Goal: Navigation & Orientation: Find specific page/section

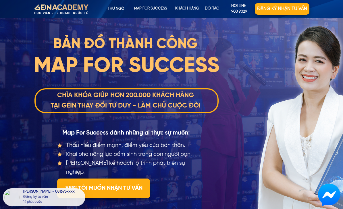
click at [214, 9] on p "Đối tác" at bounding box center [212, 8] width 26 height 11
click at [214, 12] on p "Đối tác" at bounding box center [212, 8] width 26 height 11
click at [216, 10] on p "Đối tác" at bounding box center [212, 8] width 26 height 11
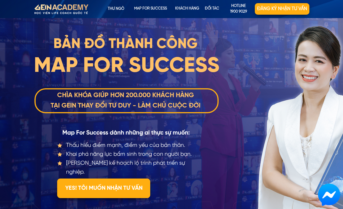
click at [213, 6] on p "Đối tác" at bounding box center [212, 8] width 26 height 11
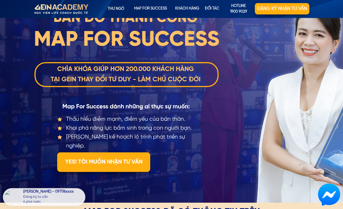
click at [146, 7] on p "map for success" at bounding box center [150, 8] width 34 height 11
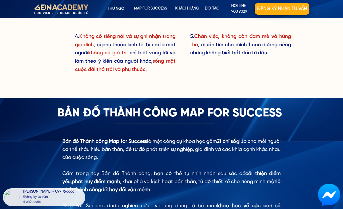
scroll to position [448, 0]
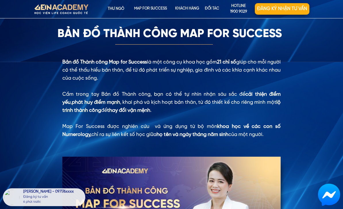
click at [50, 8] on div at bounding box center [60, 10] width 75 height 20
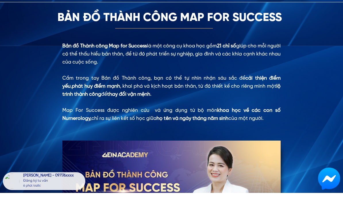
scroll to position [466, 0]
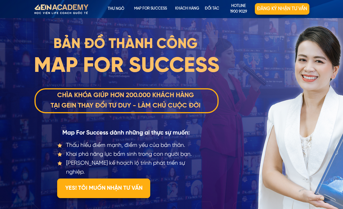
click at [211, 7] on p "Đối tác" at bounding box center [212, 8] width 26 height 11
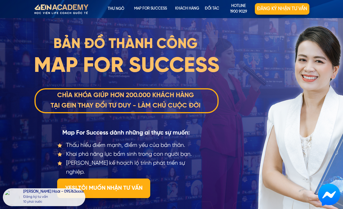
click at [154, 6] on p "map for success" at bounding box center [150, 8] width 34 height 11
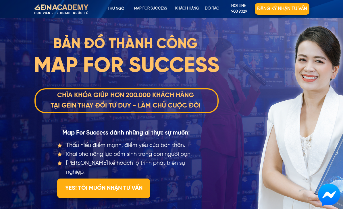
click at [153, 9] on p "map for success" at bounding box center [150, 8] width 34 height 11
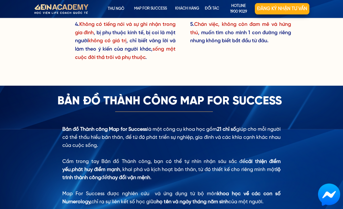
scroll to position [448, 0]
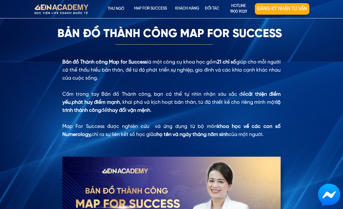
click at [189, 14] on p "KHÁCH HÀNG" at bounding box center [187, 8] width 28 height 11
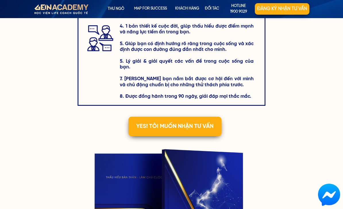
scroll to position [1262, 0]
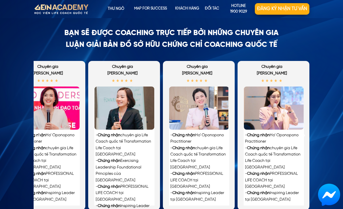
click at [216, 11] on p "Đối tác" at bounding box center [212, 8] width 26 height 11
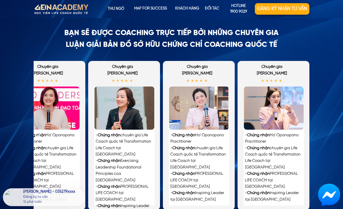
scroll to position [1261, 0]
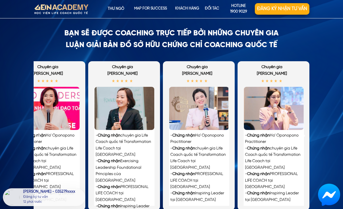
click at [63, 10] on div at bounding box center [60, 10] width 75 height 20
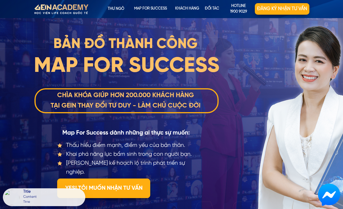
click at [217, 6] on p "Đối tác" at bounding box center [212, 8] width 26 height 11
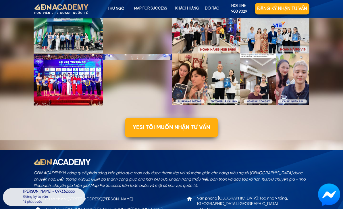
scroll to position [1803, 0]
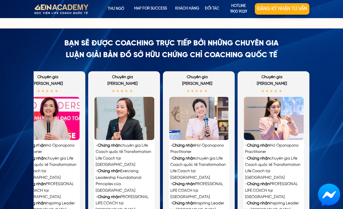
scroll to position [1251, 0]
